Goal: Transaction & Acquisition: Book appointment/travel/reservation

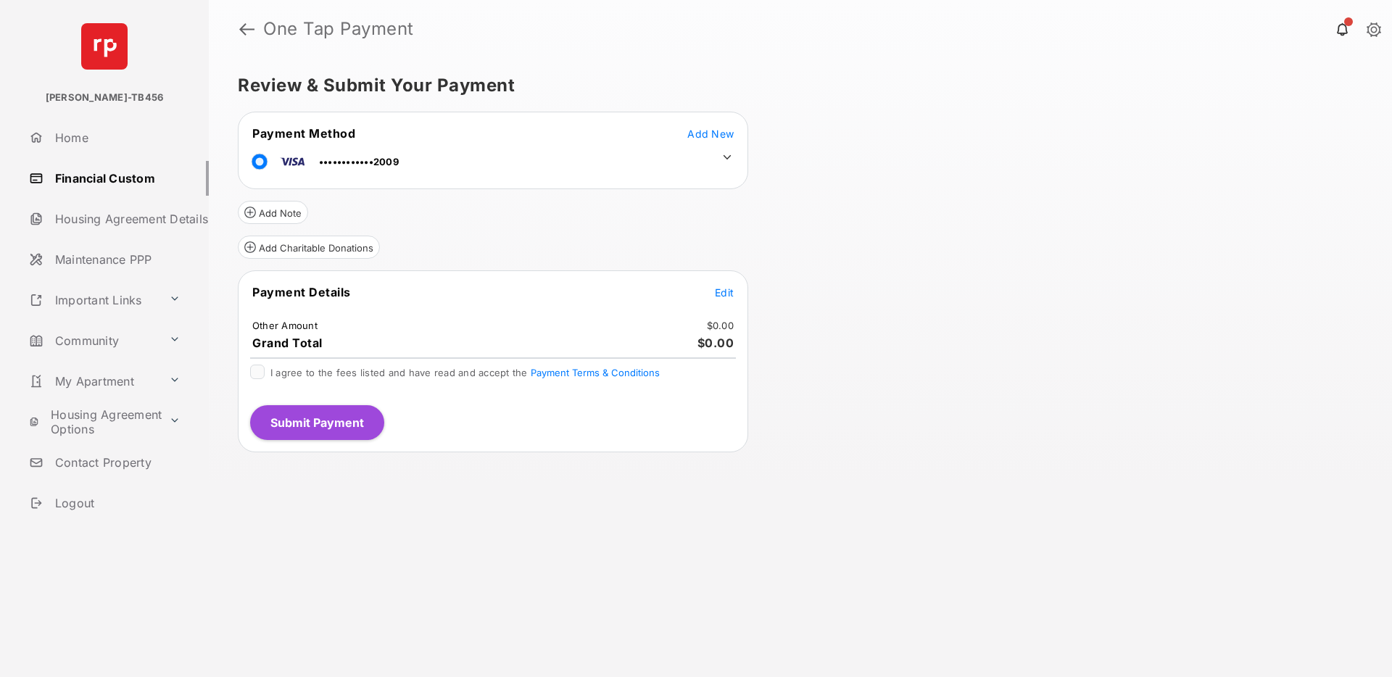
click at [720, 292] on span "Edit" at bounding box center [724, 292] width 19 height 12
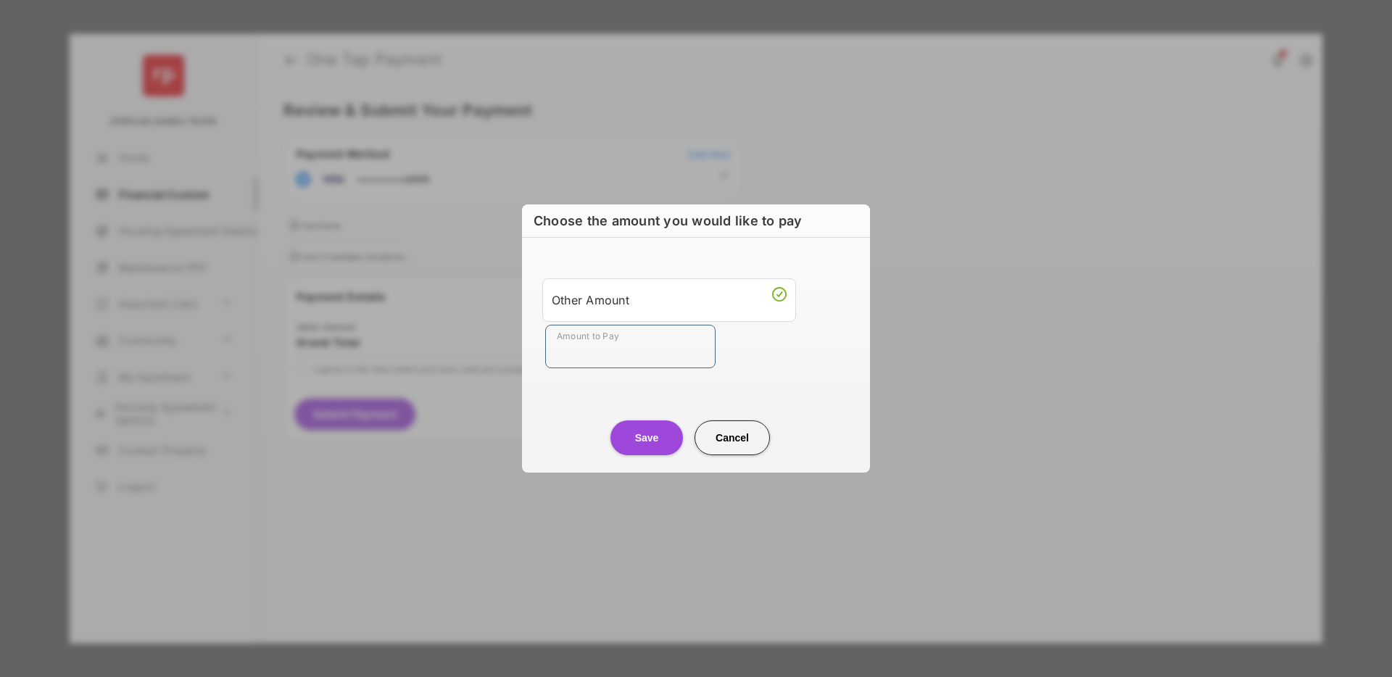
click at [611, 358] on input "Amount to Pay" at bounding box center [630, 347] width 170 height 44
type input "**"
click at [546, 408] on div "Save Cancel" at bounding box center [696, 424] width 348 height 64
click at [651, 438] on button "Save" at bounding box center [647, 438] width 73 height 35
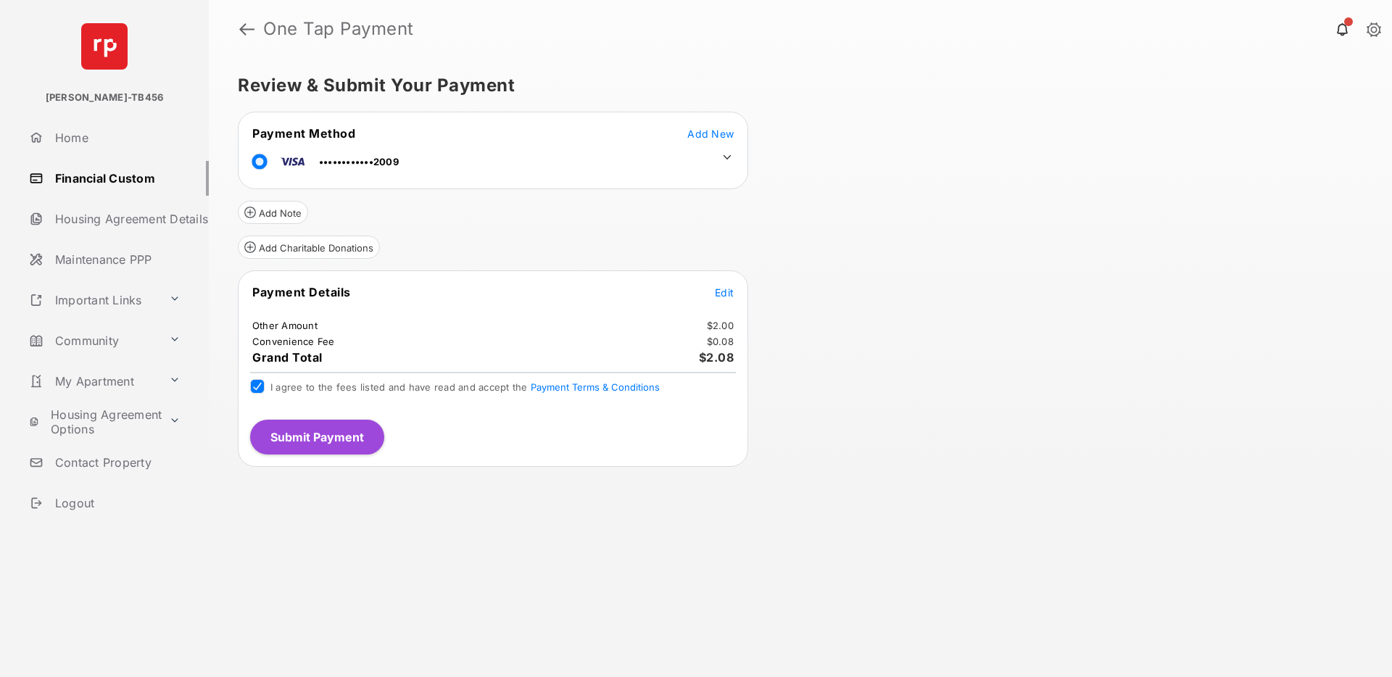
click at [324, 437] on button "Submit Payment" at bounding box center [317, 437] width 134 height 35
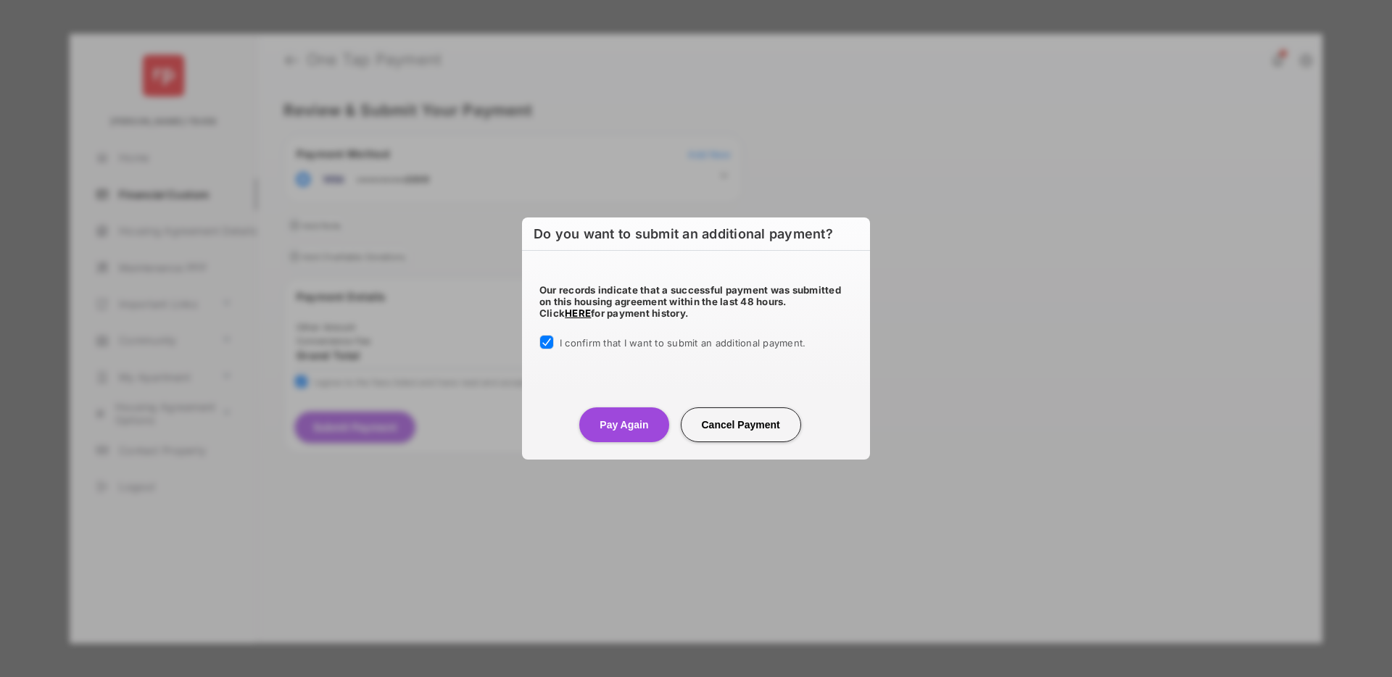
click at [627, 428] on button "Pay Again" at bounding box center [623, 425] width 89 height 35
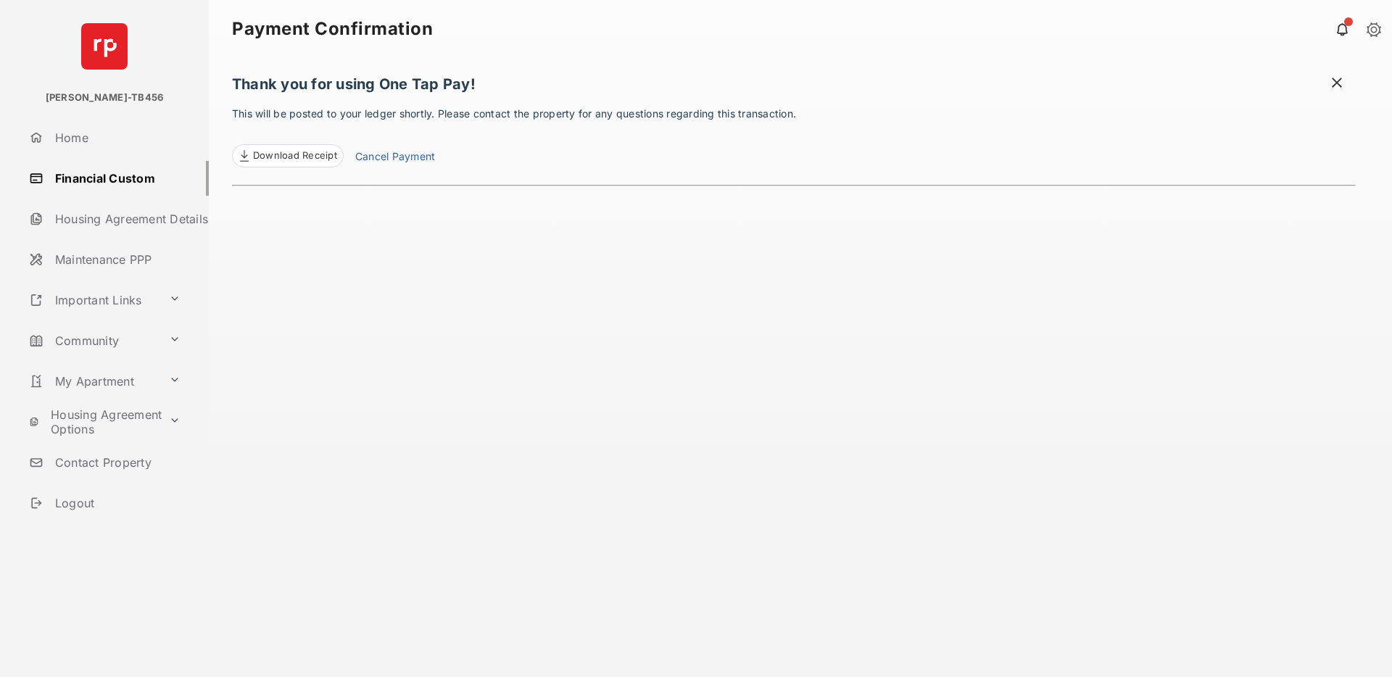
click at [305, 159] on span "Download Receipt" at bounding box center [295, 156] width 84 height 15
click at [163, 338] on button at bounding box center [174, 340] width 23 height 25
click at [102, 544] on link "Amenities" at bounding box center [118, 546] width 182 height 29
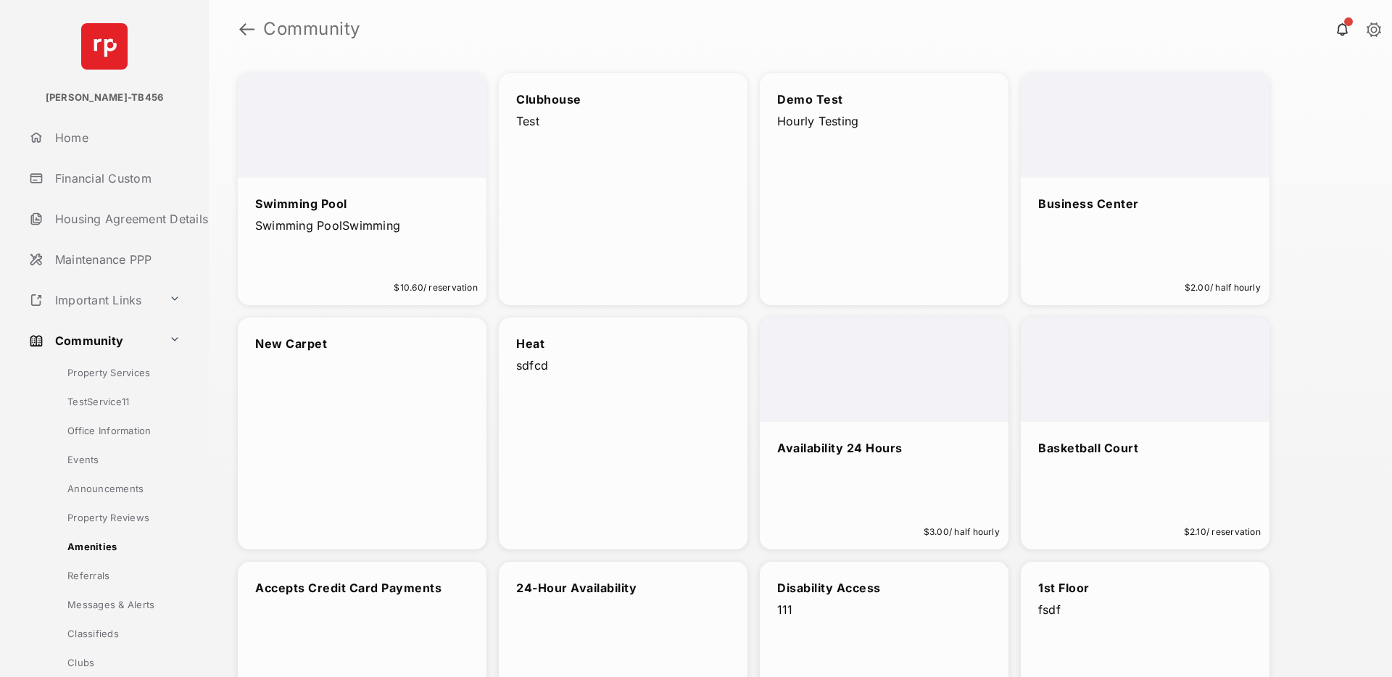
scroll to position [426, 0]
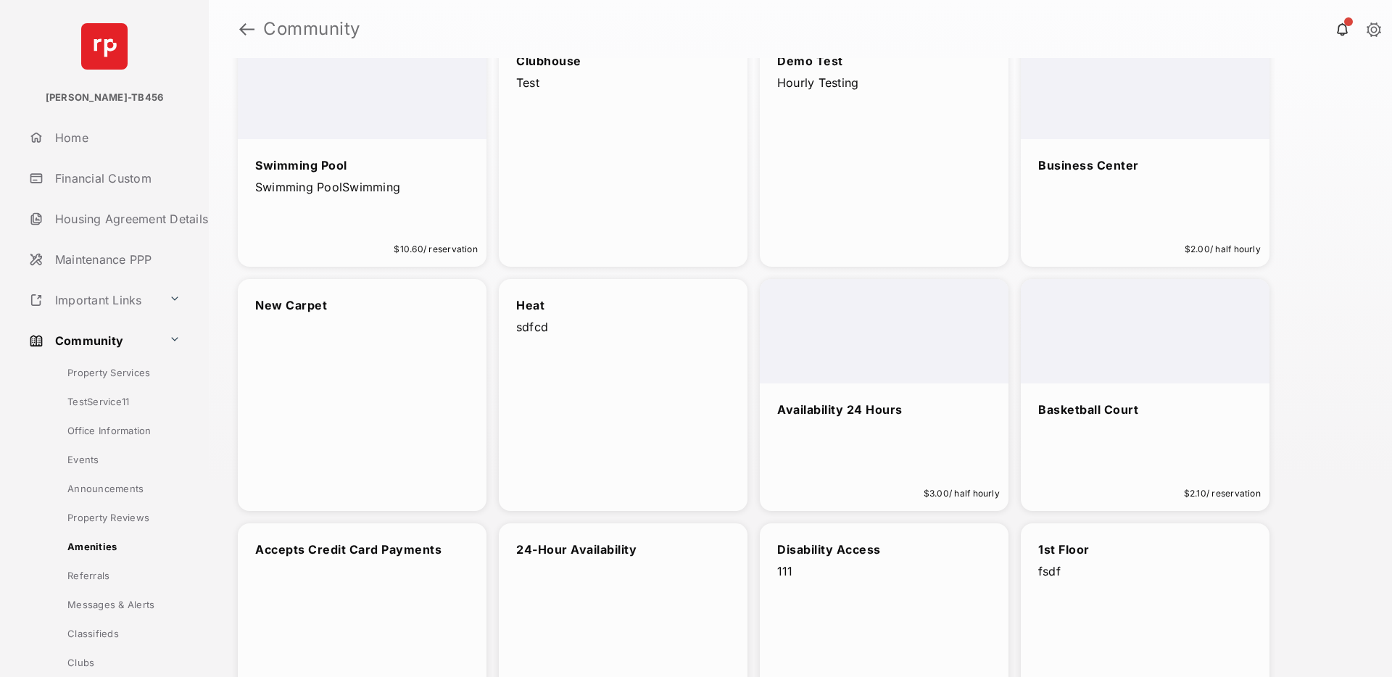
click at [1147, 178] on div "Business Center" at bounding box center [1145, 170] width 214 height 27
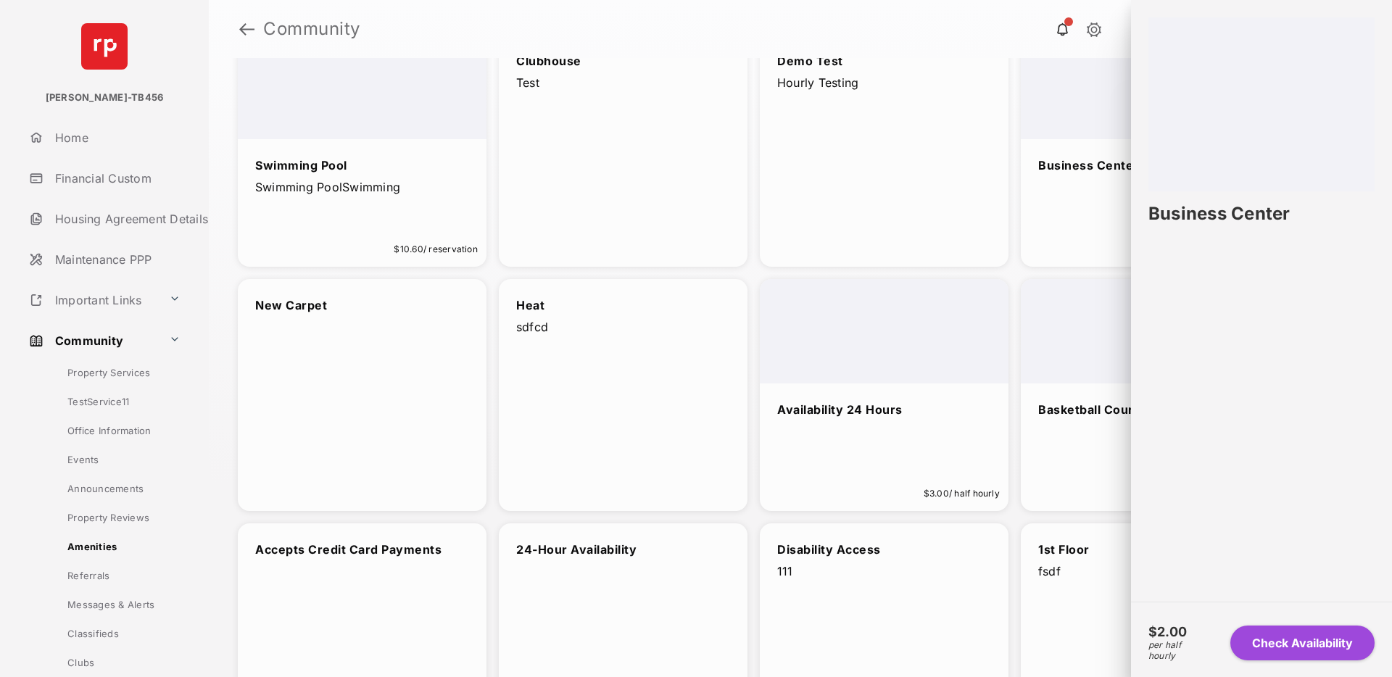
click at [1270, 635] on button "Check Availability" at bounding box center [1303, 643] width 144 height 35
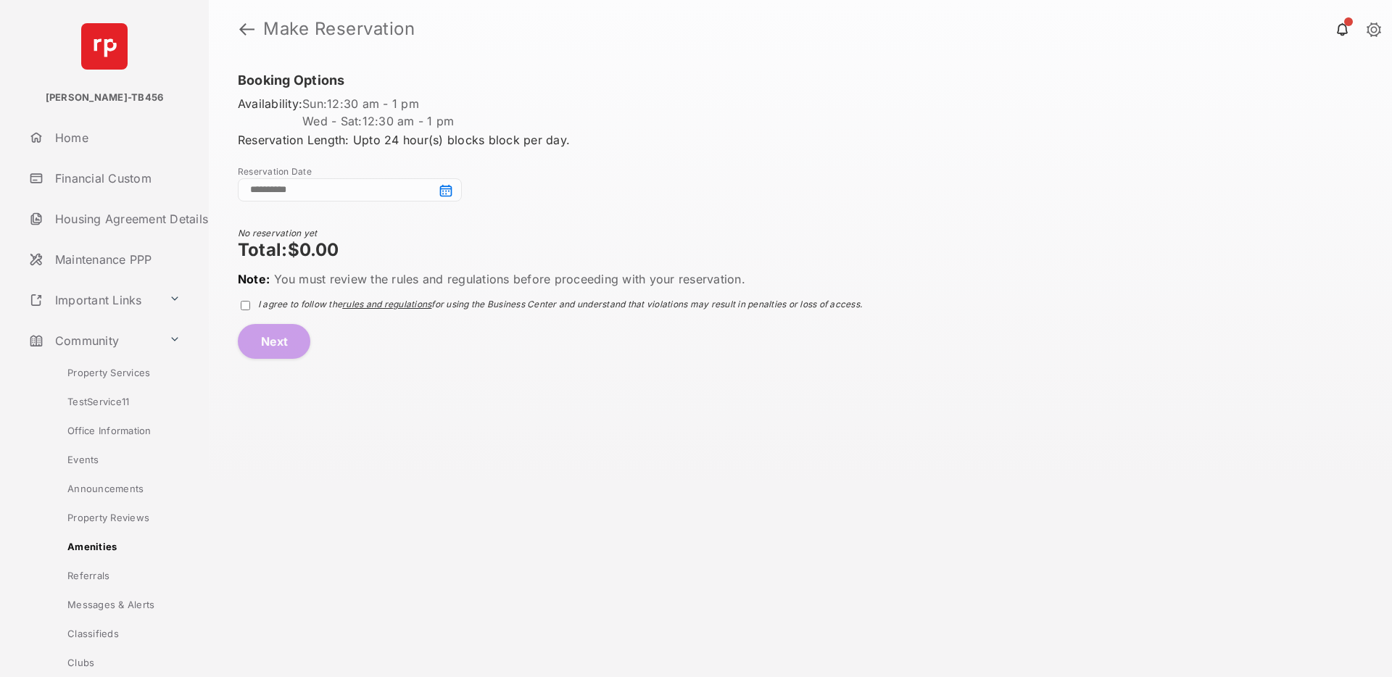
click at [453, 194] on input at bounding box center [350, 189] width 224 height 23
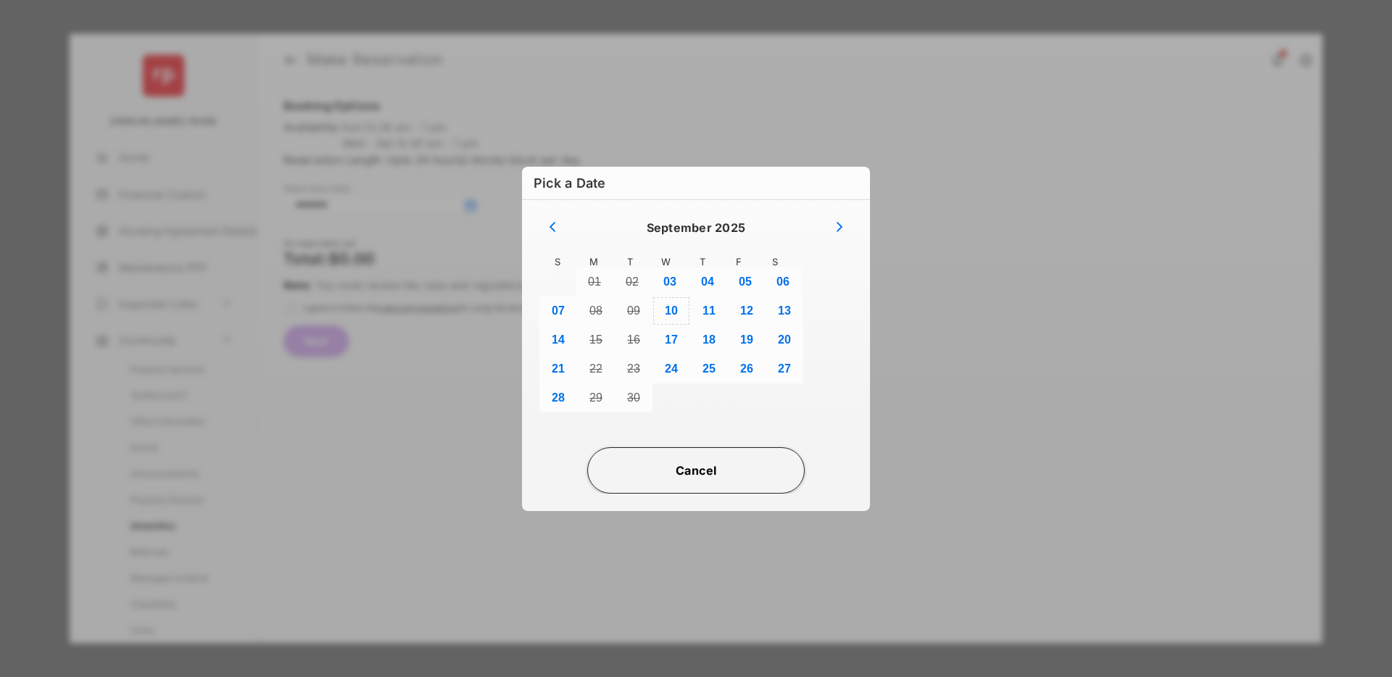
click at [674, 311] on button "10" at bounding box center [672, 311] width 38 height 29
type input "**********"
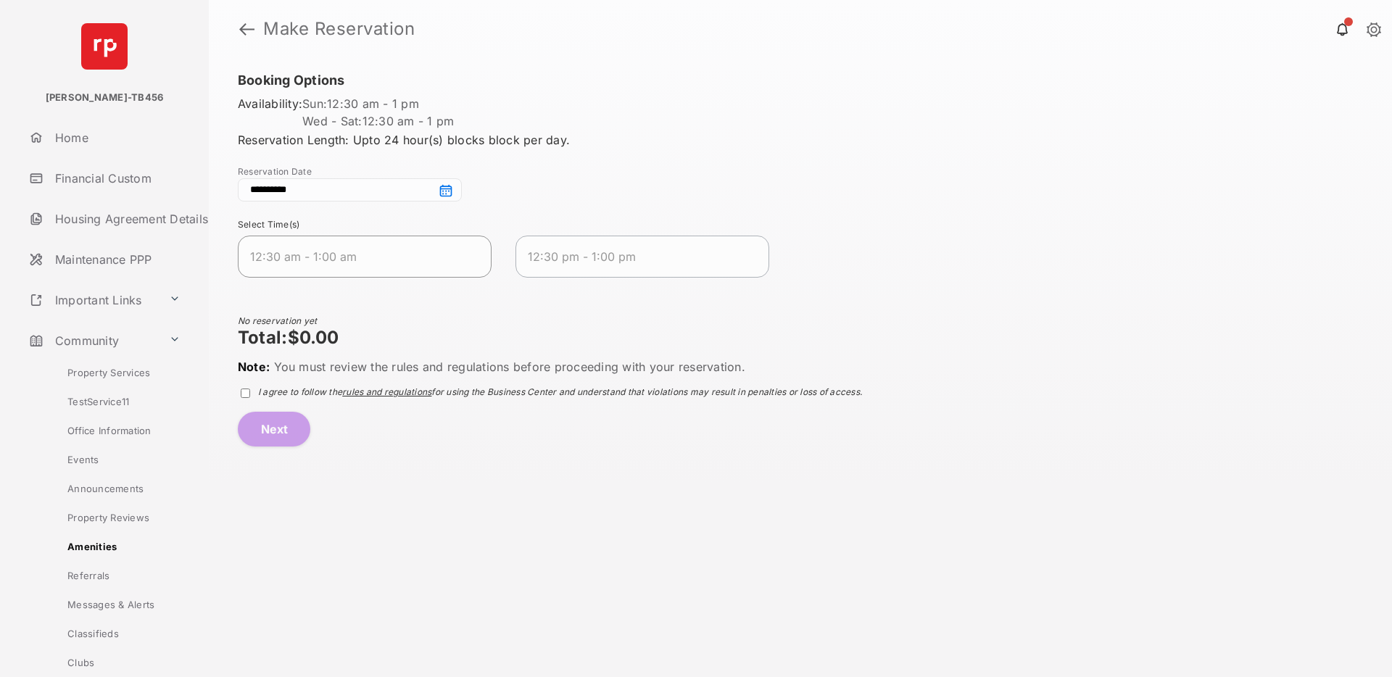
click at [305, 257] on span "12:30 am - 1:00 am" at bounding box center [353, 256] width 206 height 17
click at [394, 394] on span "rules and regulations" at bounding box center [386, 392] width 89 height 11
click at [273, 427] on button "Next" at bounding box center [274, 429] width 73 height 35
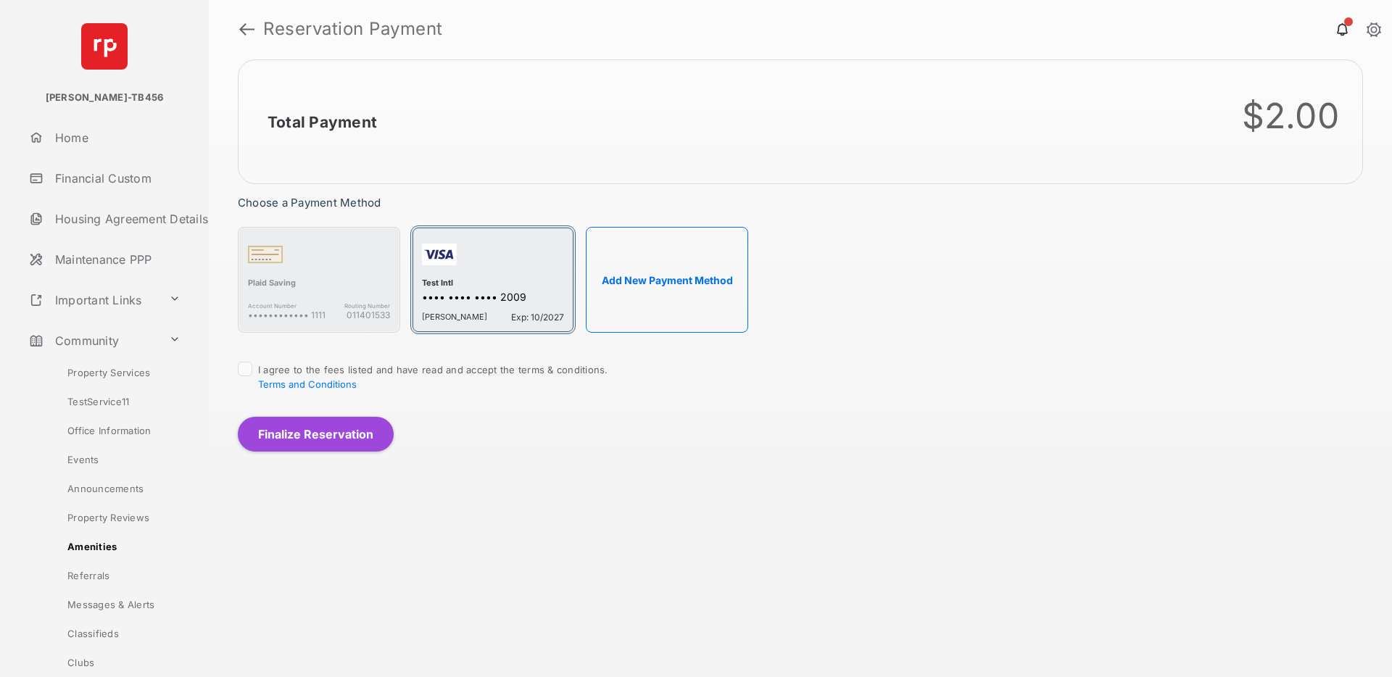
click at [472, 291] on div "•••• •••• •••• 2009" at bounding box center [493, 298] width 142 height 15
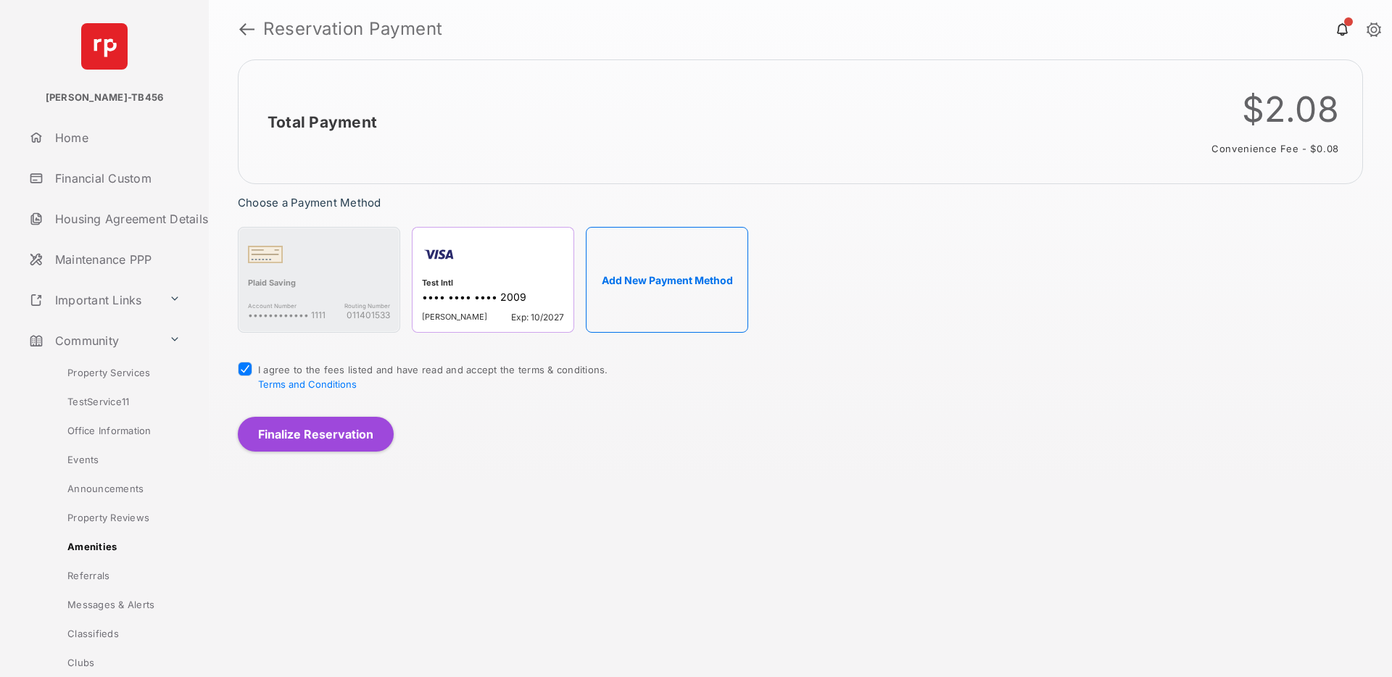
click at [301, 439] on button "Finalize Reservation" at bounding box center [316, 434] width 156 height 35
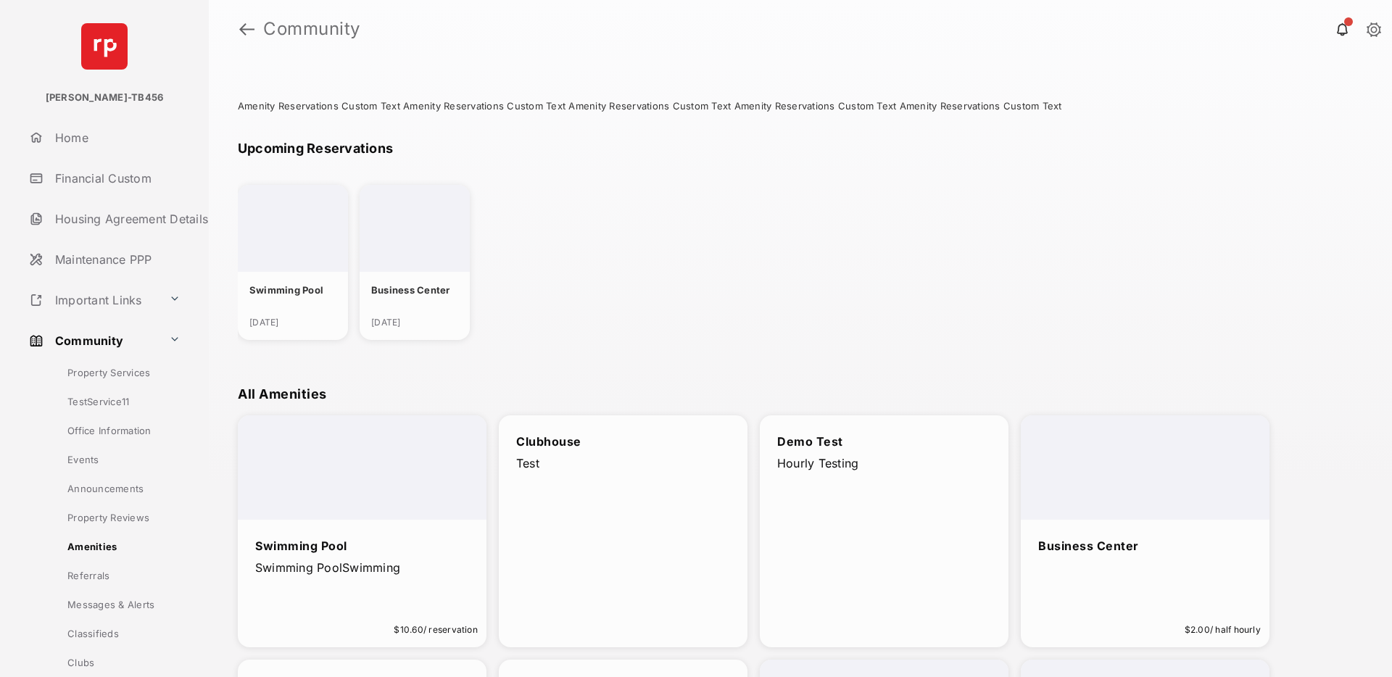
scroll to position [154, 0]
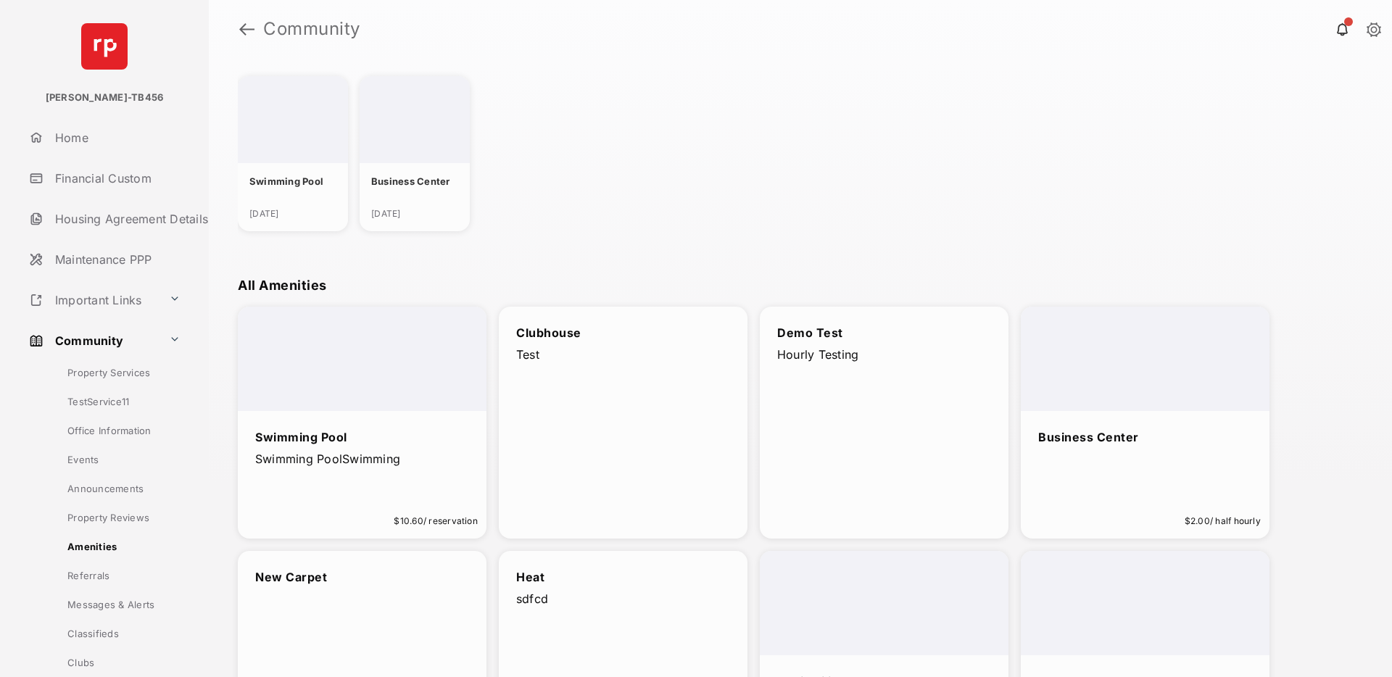
click at [88, 460] on link "Events" at bounding box center [118, 459] width 182 height 29
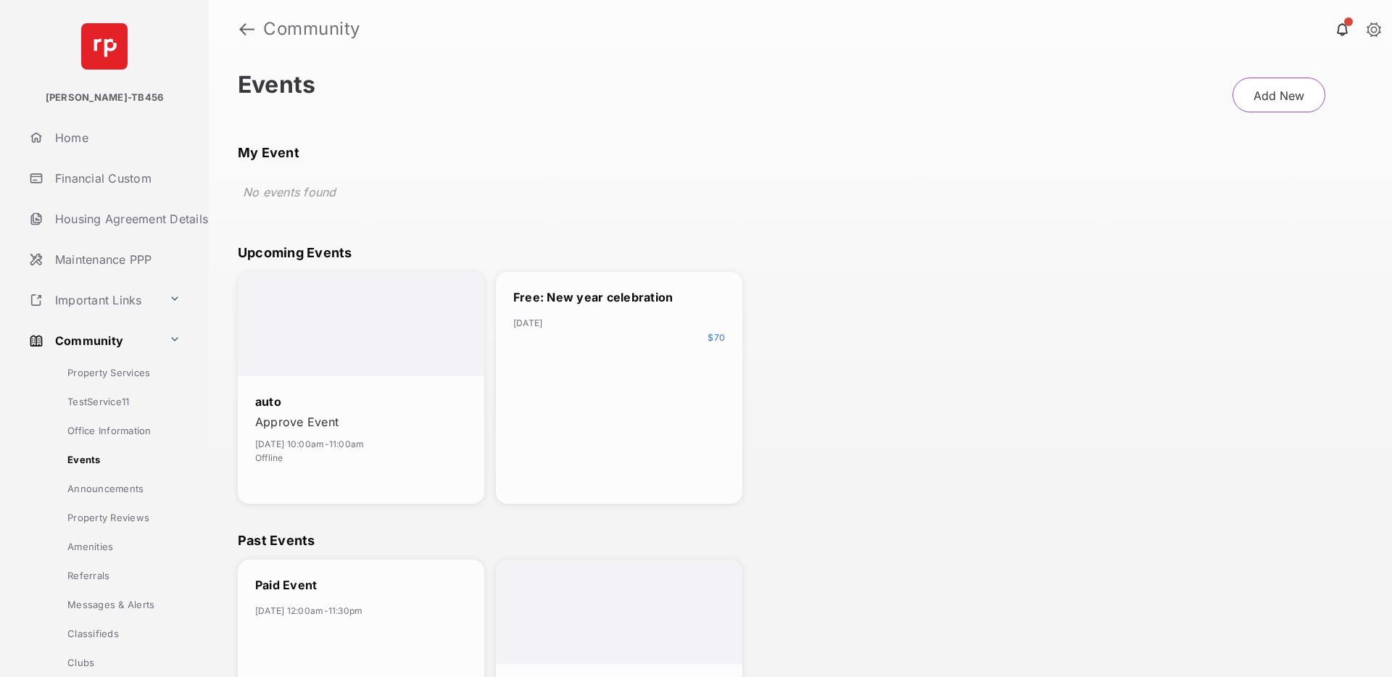
click at [596, 435] on div "Free: New year celebration [DATE] $ 70" at bounding box center [619, 388] width 247 height 232
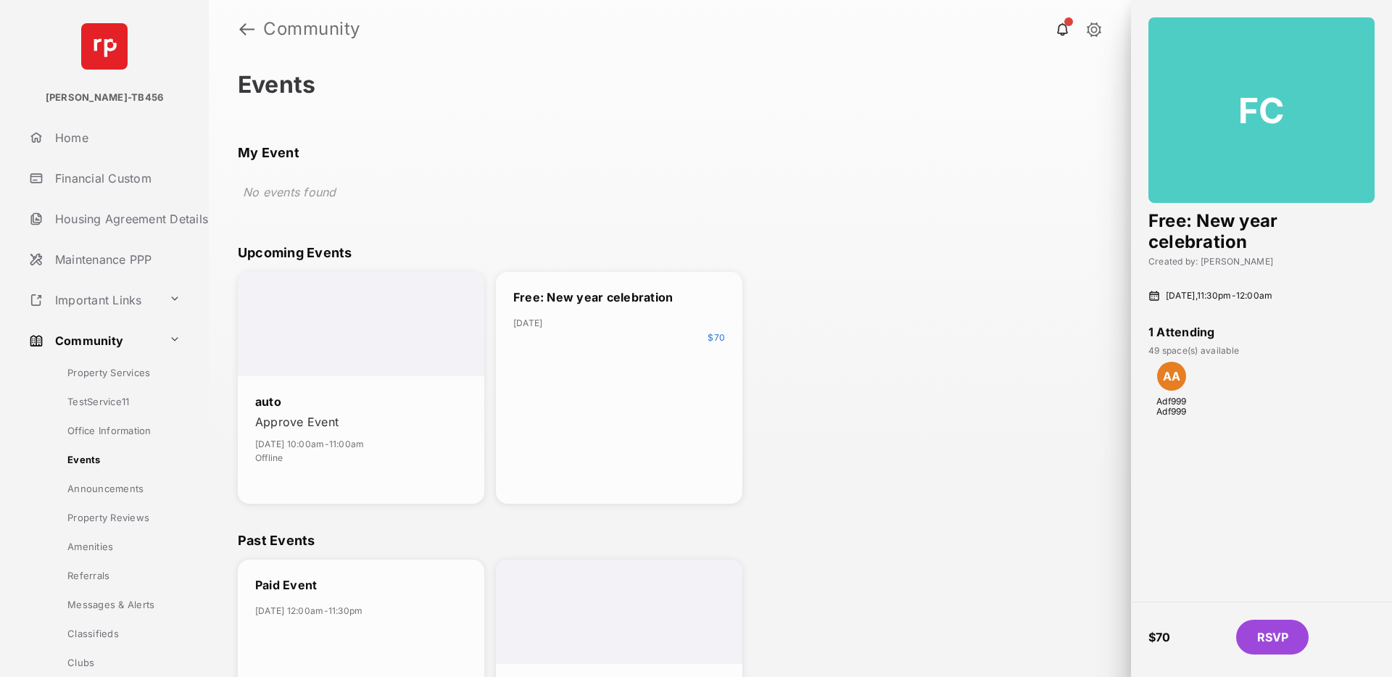
click at [1278, 637] on button "RSVP" at bounding box center [1272, 637] width 73 height 35
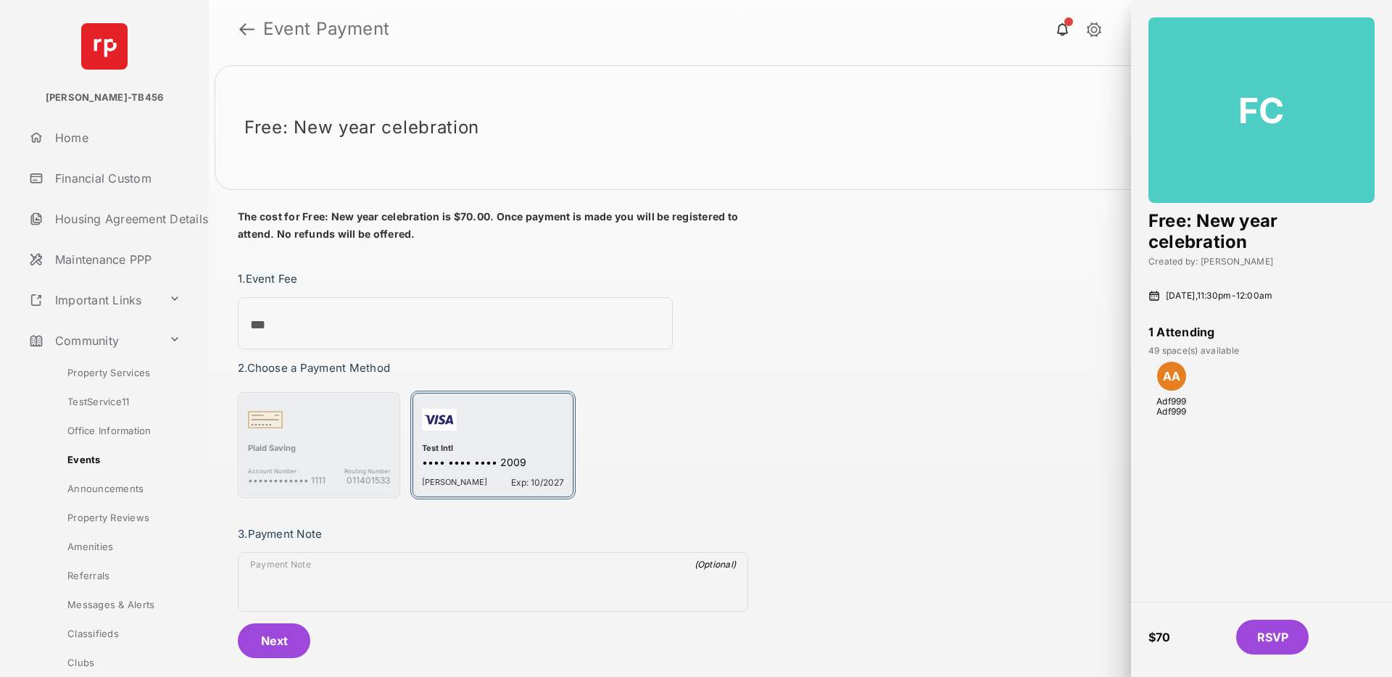
click at [489, 453] on div "Test Intl" at bounding box center [493, 449] width 142 height 13
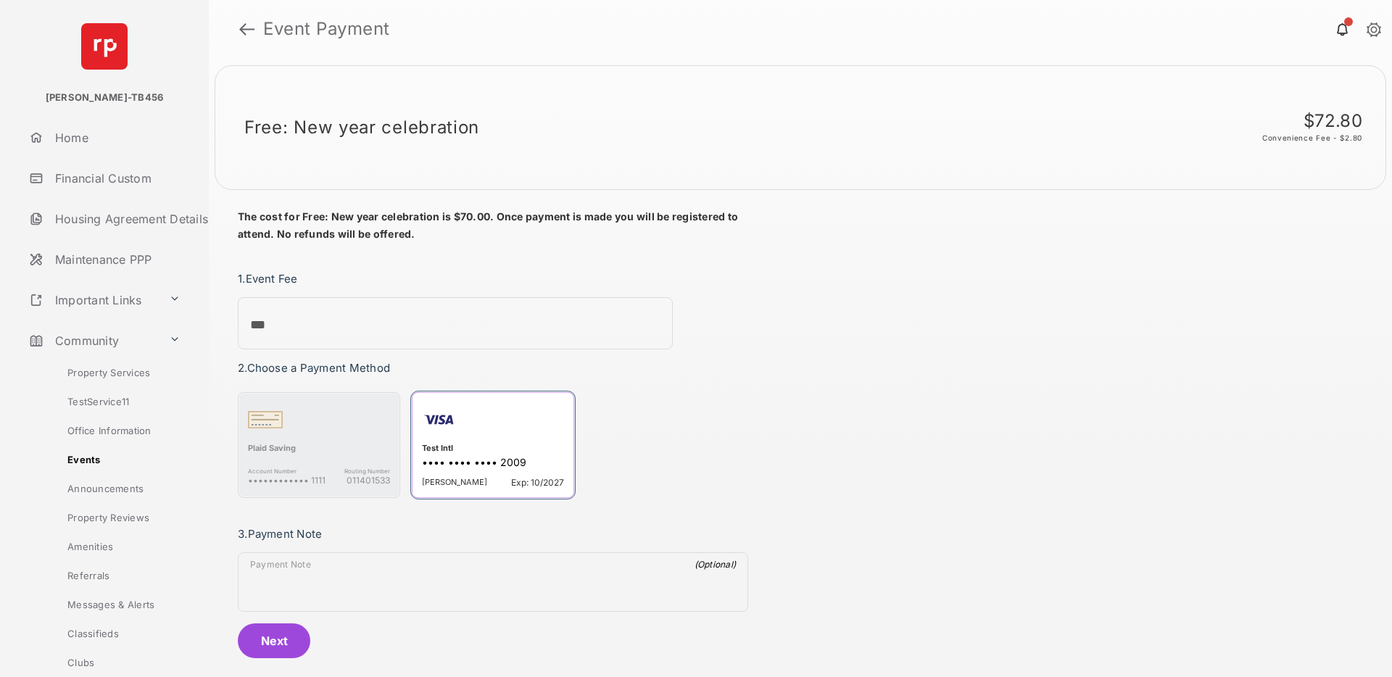
scroll to position [16, 0]
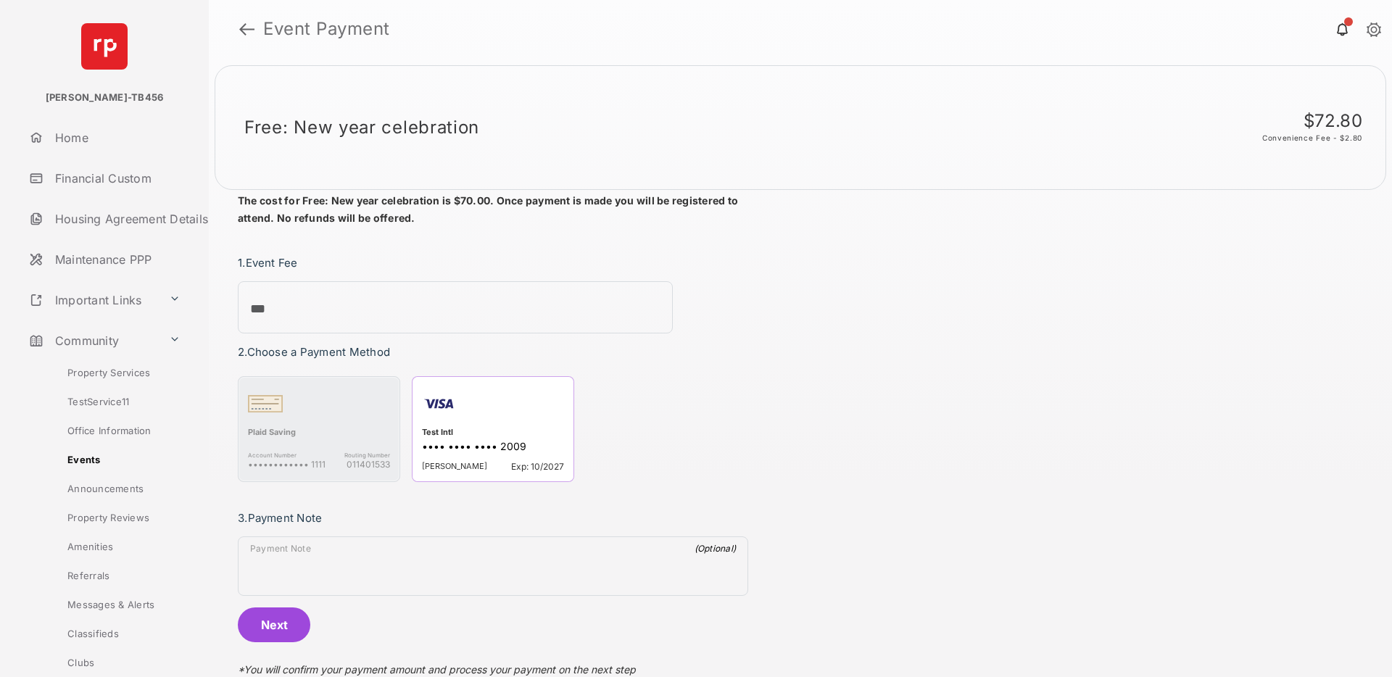
click at [276, 623] on button "Next" at bounding box center [274, 625] width 73 height 35
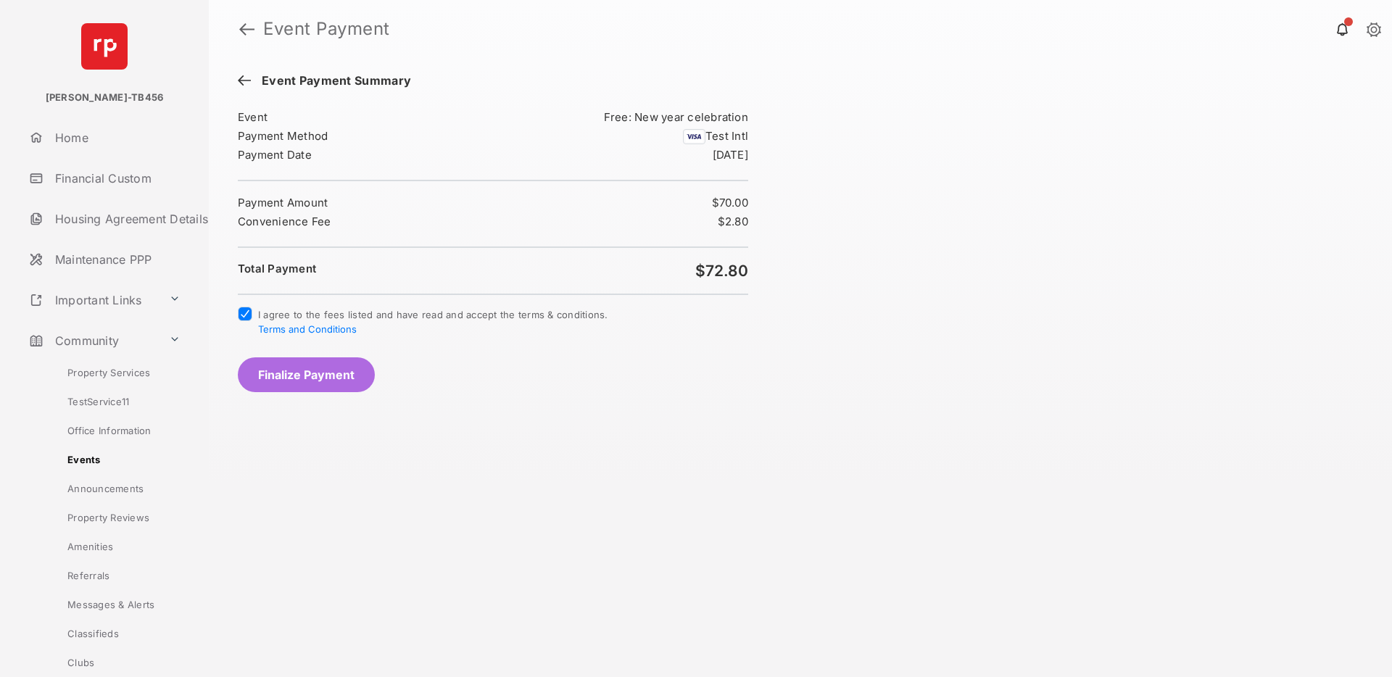
click at [297, 376] on button "Finalize Payment" at bounding box center [306, 375] width 137 height 35
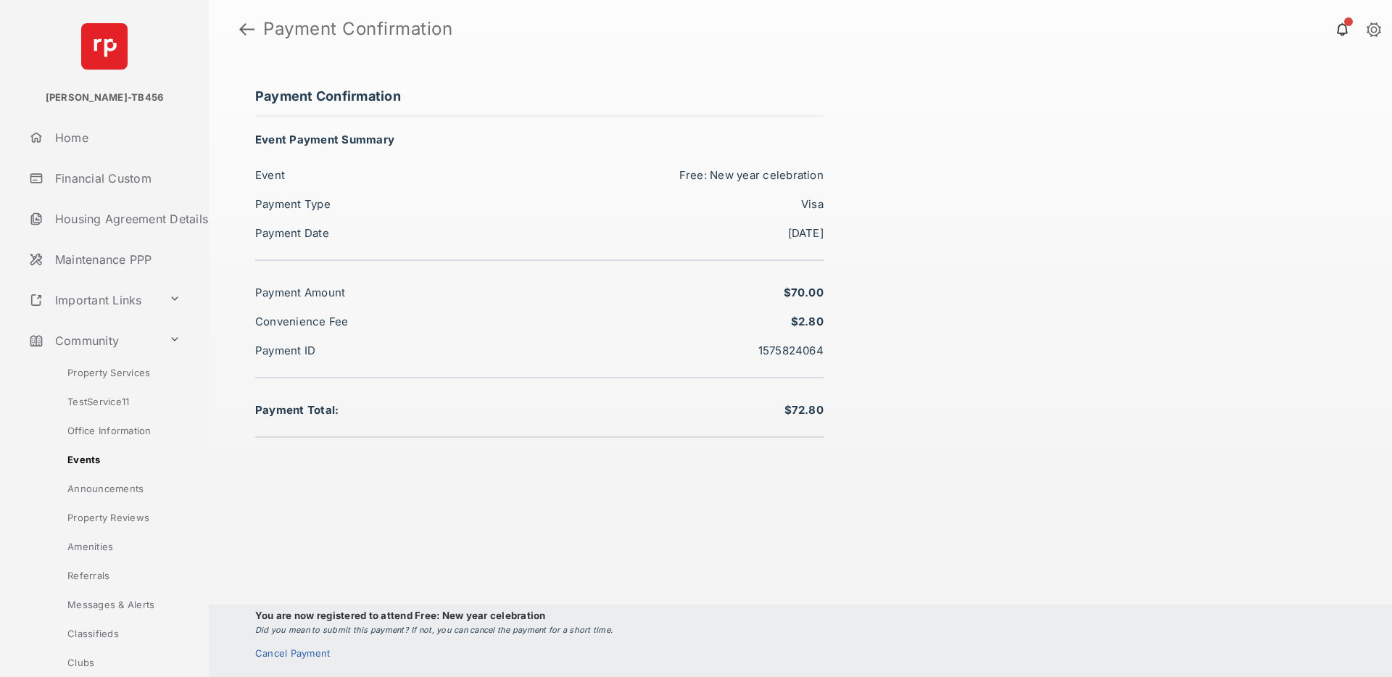
click at [297, 650] on div "Cancel Payment" at bounding box center [296, 654] width 83 height 12
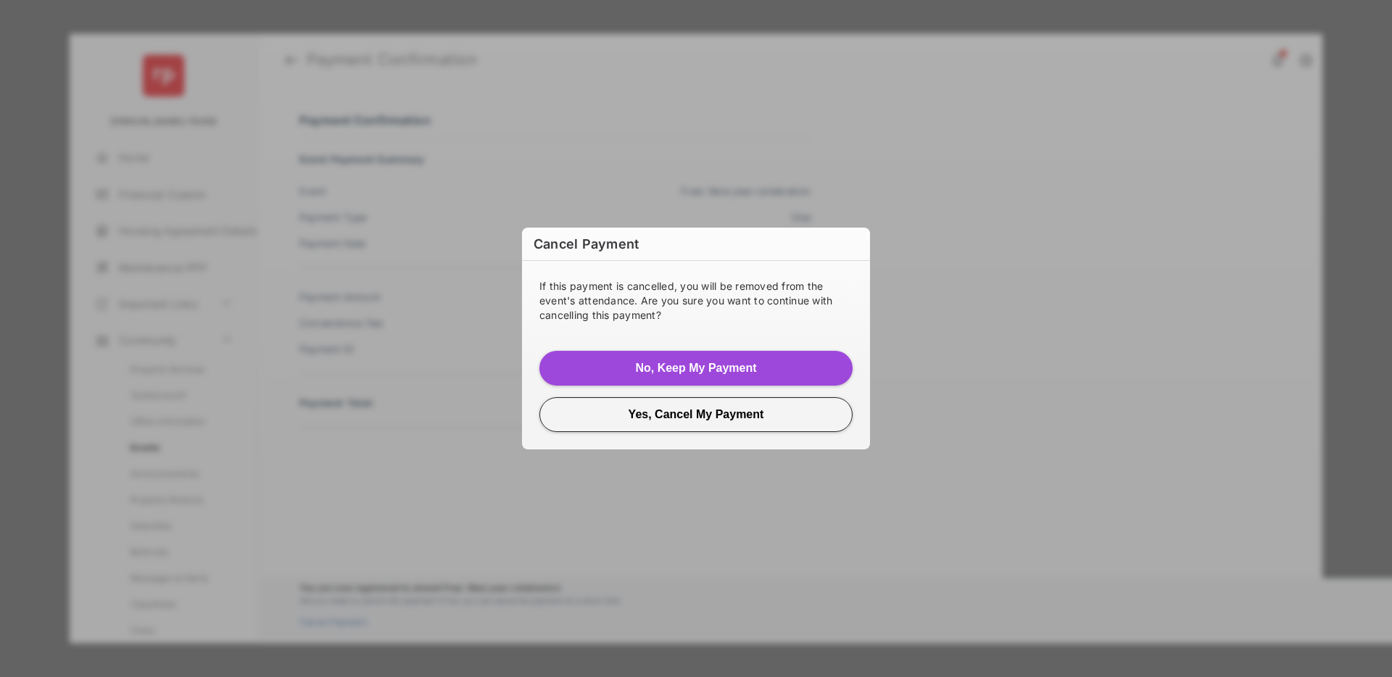
click at [695, 414] on button "Yes, Cancel My Payment" at bounding box center [696, 414] width 313 height 35
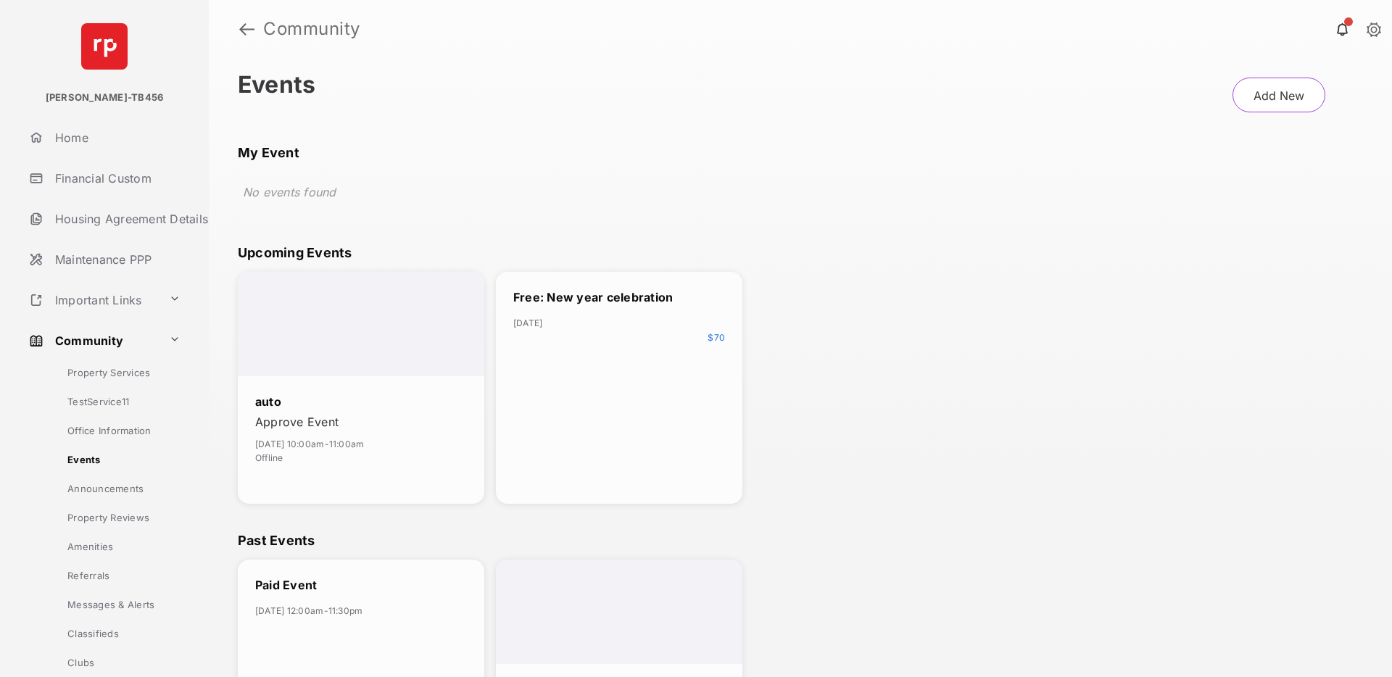
click at [1279, 95] on button "Add New" at bounding box center [1279, 95] width 93 height 35
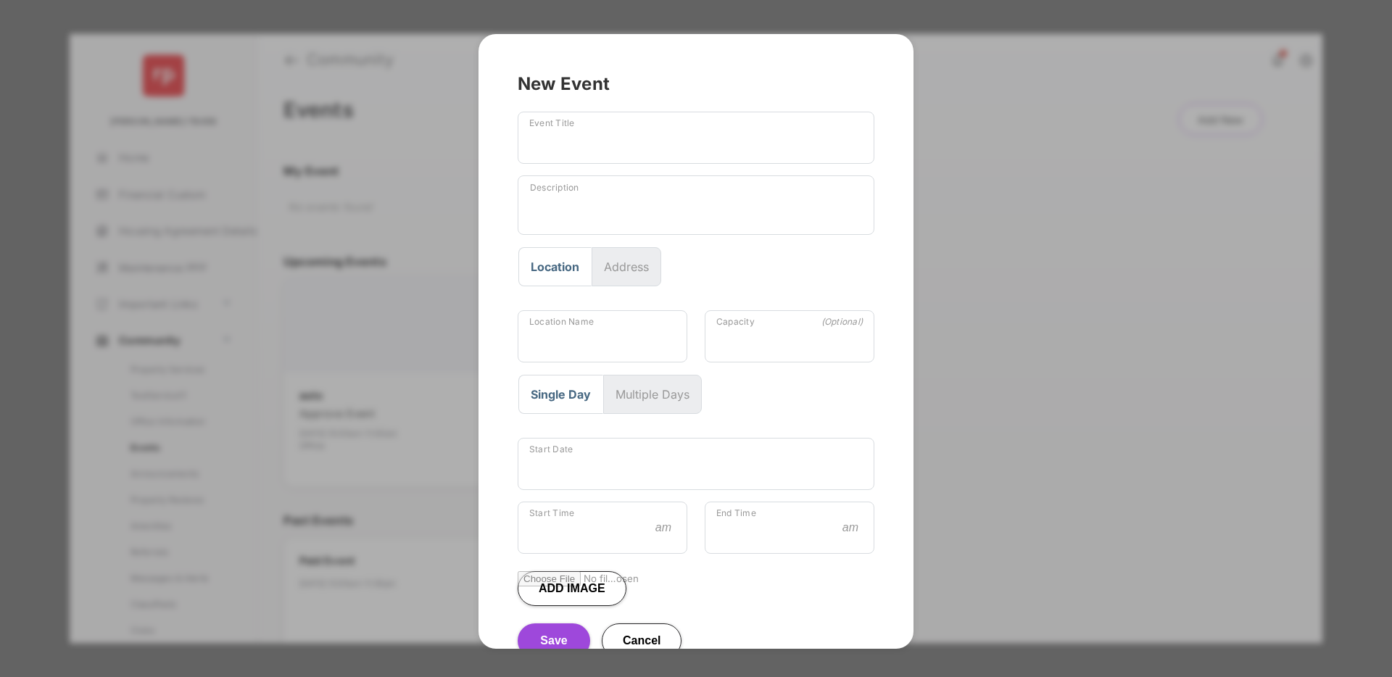
click at [572, 141] on input "Event Title" at bounding box center [696, 138] width 357 height 52
type input "**********"
click at [636, 199] on textarea "Description" at bounding box center [695, 208] width 355 height 52
type textarea "****"
click at [573, 342] on input "Location Name" at bounding box center [603, 336] width 170 height 52
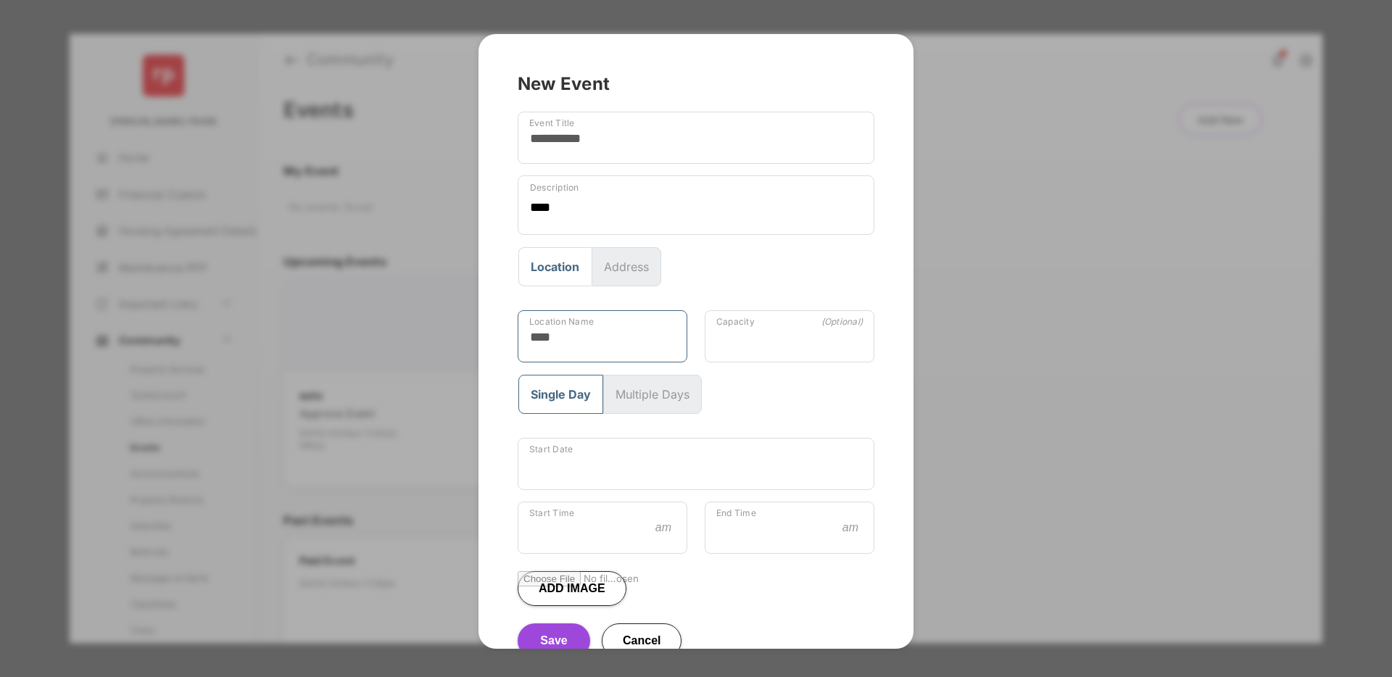
type input "****"
click at [558, 388] on button "Single Day" at bounding box center [560, 394] width 85 height 39
click at [589, 471] on input "Start Date" at bounding box center [696, 464] width 357 height 52
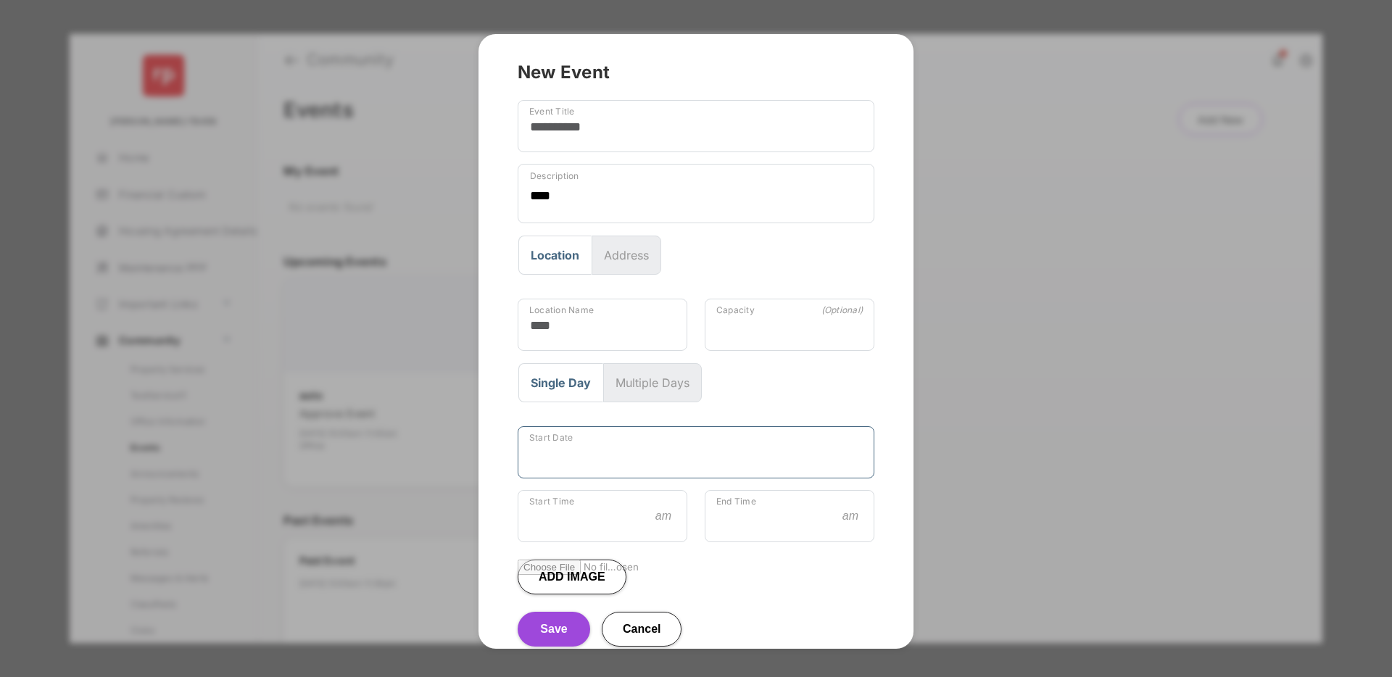
scroll to position [29, 0]
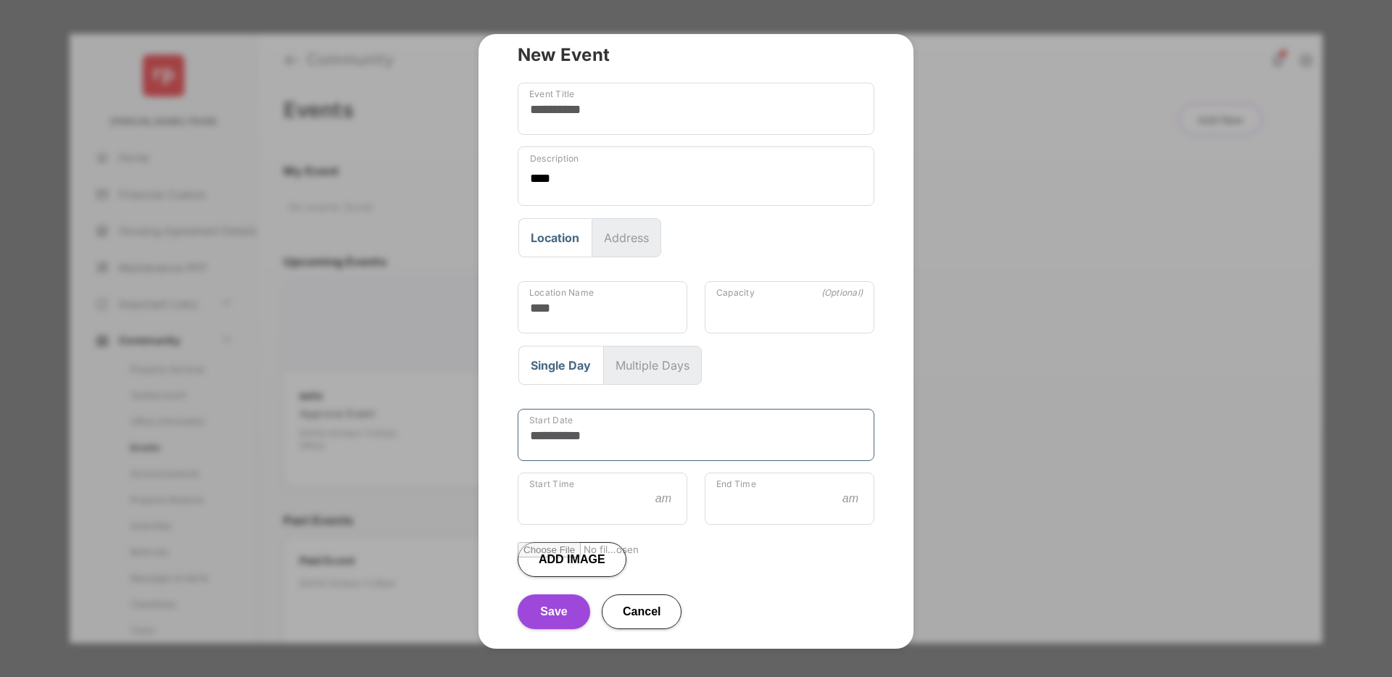
type input "**********"
click at [600, 506] on input "Start Time" at bounding box center [603, 499] width 170 height 52
click at [735, 508] on input "End Time" at bounding box center [790, 499] width 170 height 52
click at [566, 495] on input "**" at bounding box center [603, 499] width 170 height 52
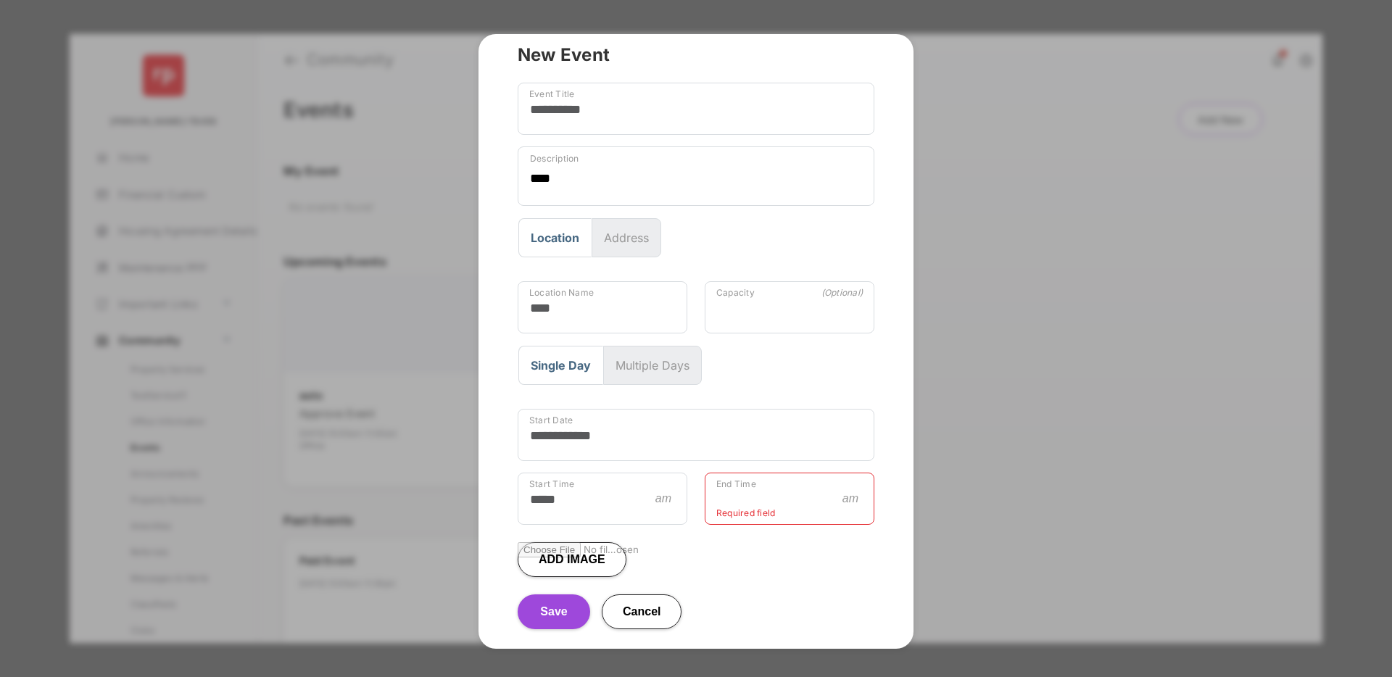
type input "****"
click at [740, 511] on input "End Time" at bounding box center [790, 499] width 170 height 52
type input "****"
click at [561, 608] on button "Save" at bounding box center [554, 612] width 73 height 35
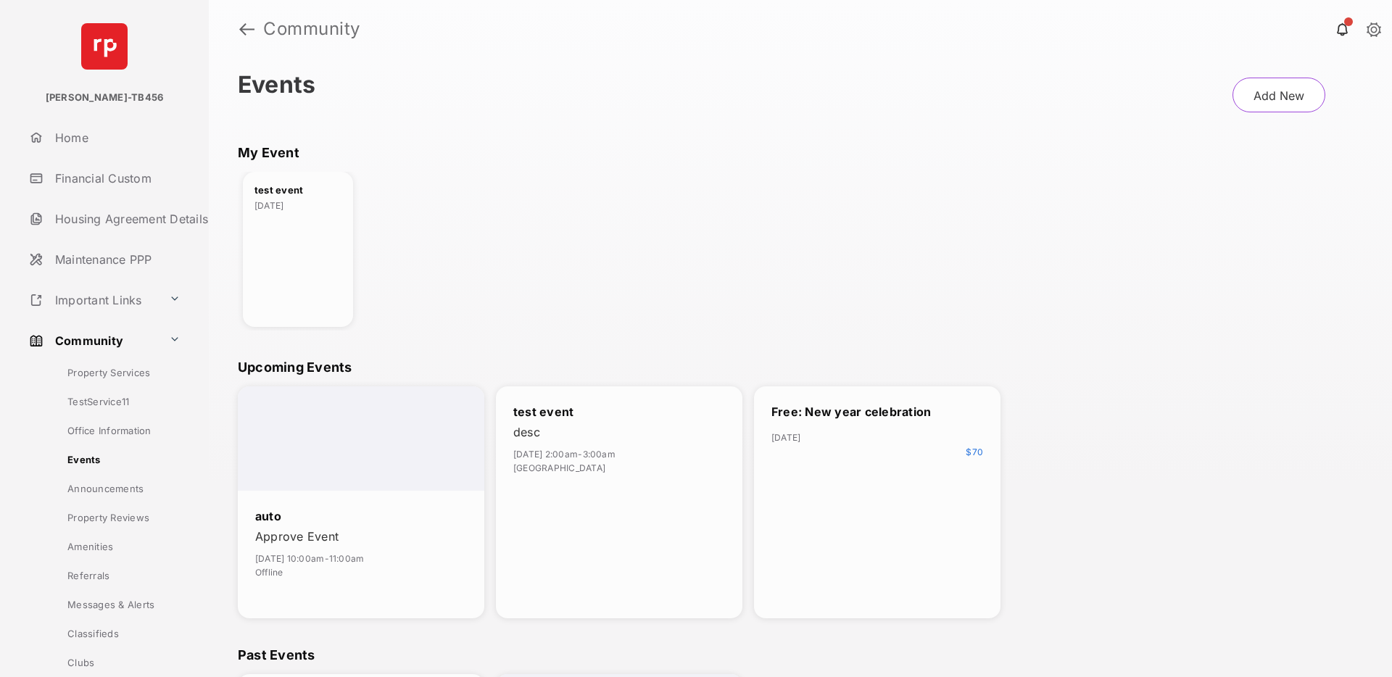
click at [307, 253] on div "test event [DATE]" at bounding box center [298, 249] width 110 height 155
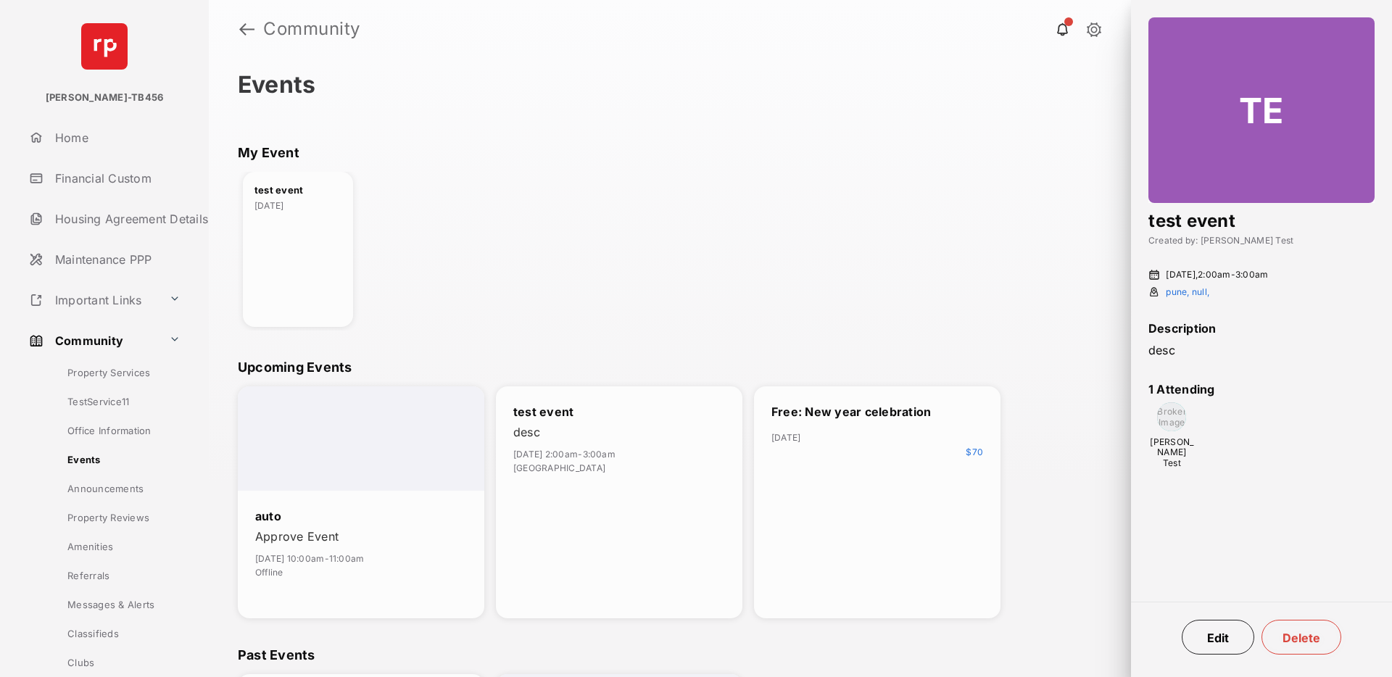
click at [1303, 637] on button "Delete" at bounding box center [1302, 637] width 80 height 35
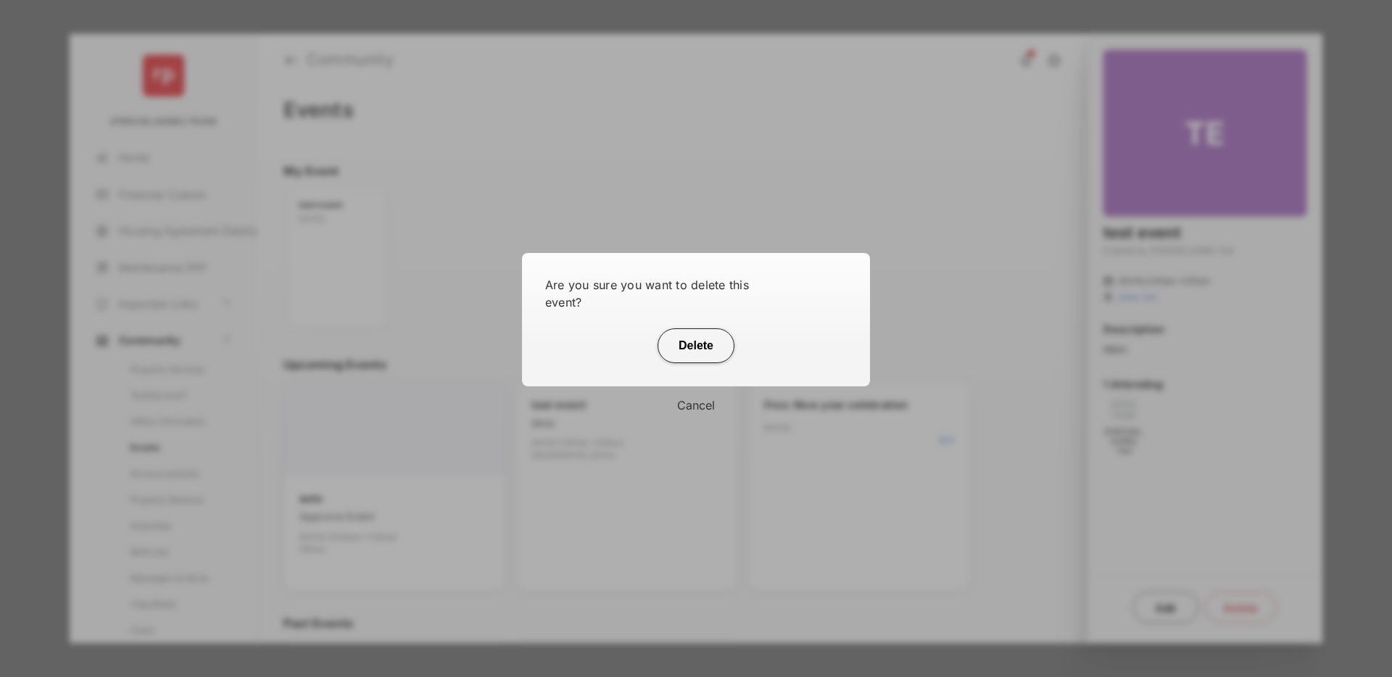
click at [698, 406] on button "Cancel" at bounding box center [696, 406] width 348 height 38
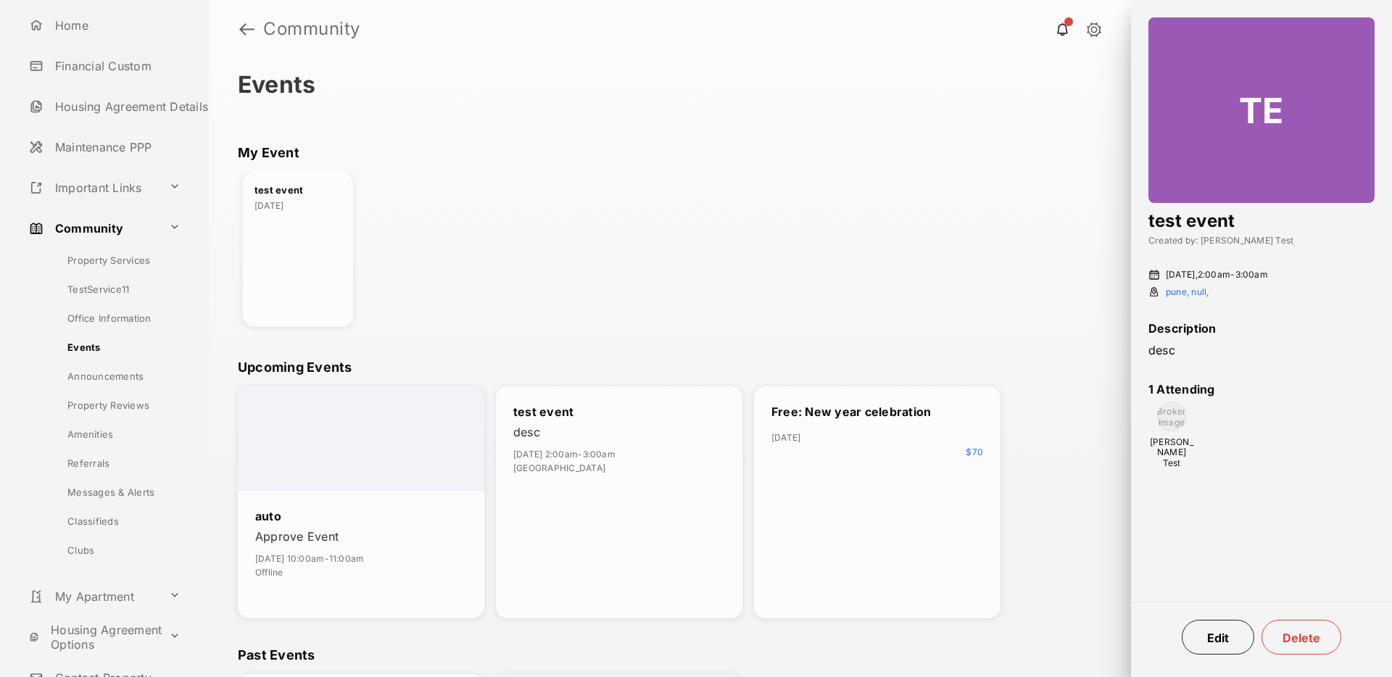
scroll to position [229, 0]
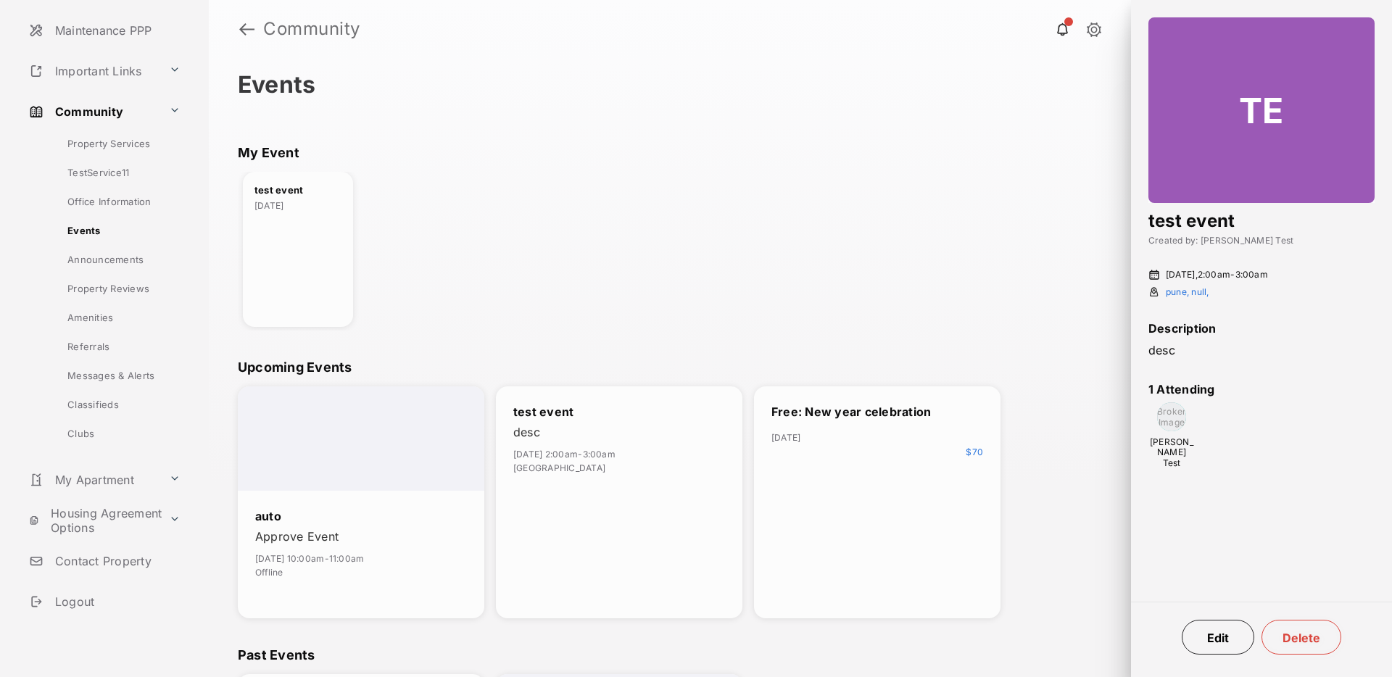
click at [83, 603] on link "Logout" at bounding box center [116, 601] width 186 height 35
